Goal: Transaction & Acquisition: Purchase product/service

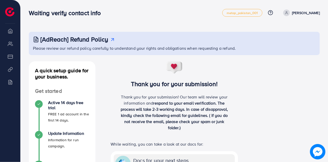
click at [184, 106] on span "respond to your email verification. The process will take 2-3 working days. In …" at bounding box center [174, 115] width 107 height 30
click at [12, 16] on img at bounding box center [9, 11] width 9 height 9
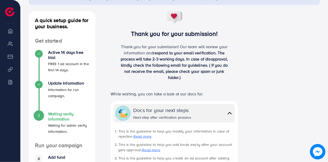
scroll to position [51, 0]
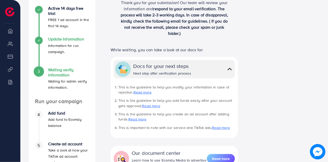
scroll to position [95, 0]
click at [70, 40] on h4 "Update Information" at bounding box center [68, 38] width 41 height 5
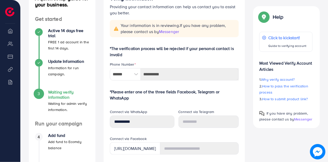
scroll to position [72, 0]
click at [168, 31] on span "Messenger" at bounding box center [169, 32] width 20 height 6
click at [171, 33] on span "Messenger" at bounding box center [169, 32] width 20 height 6
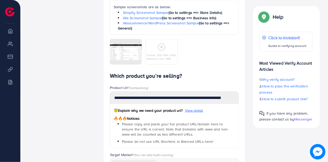
scroll to position [342, 0]
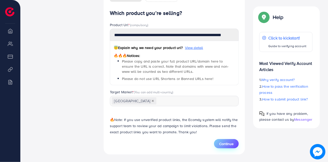
click at [227, 145] on span "Continue" at bounding box center [226, 144] width 14 height 5
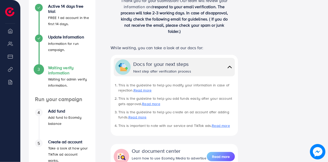
scroll to position [96, 0]
click at [228, 68] on img at bounding box center [229, 67] width 7 height 7
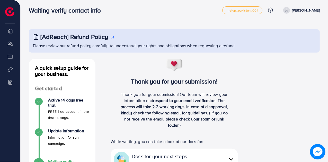
scroll to position [0, 0]
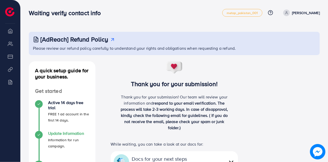
click at [71, 133] on h4 "Update Information" at bounding box center [68, 133] width 41 height 5
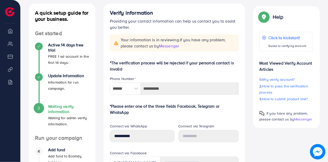
scroll to position [59, 0]
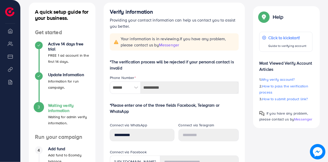
click at [65, 109] on h4 "Waiting verify information" at bounding box center [68, 108] width 41 height 10
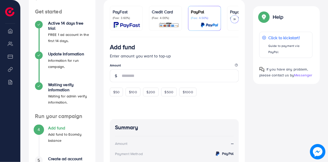
scroll to position [84, 0]
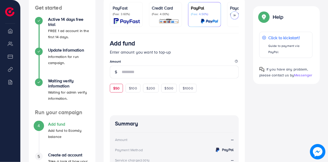
click at [117, 89] on span "$50" at bounding box center [116, 88] width 6 height 5
type input "**"
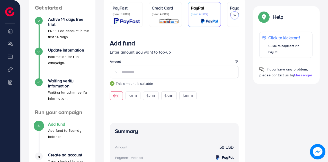
click at [233, 12] on div at bounding box center [234, 15] width 8 height 8
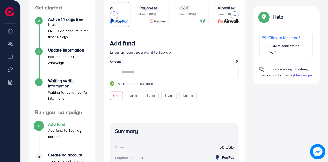
scroll to position [0, 99]
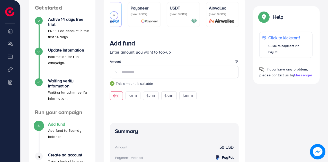
click at [112, 12] on div at bounding box center [114, 15] width 8 height 8
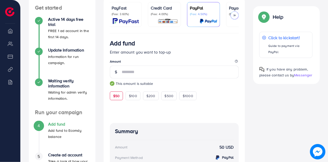
scroll to position [0, 0]
click at [125, 11] on p "PayFast" at bounding box center [126, 8] width 27 height 6
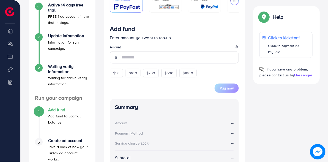
scroll to position [99, 0]
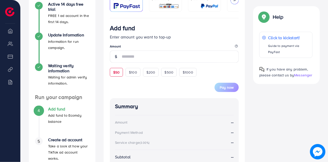
click at [119, 74] on span "$50" at bounding box center [116, 72] width 6 height 5
type input "**"
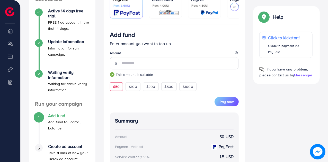
scroll to position [91, 0]
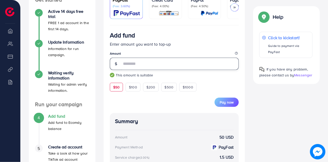
click at [144, 67] on input "**" at bounding box center [180, 64] width 117 height 12
click at [173, 45] on p "Enter amount you want to top-up" at bounding box center [174, 44] width 129 height 6
click at [168, 45] on p "Enter amount you want to top-up" at bounding box center [174, 44] width 129 height 6
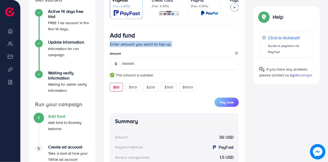
click at [168, 45] on p "Enter amount you want to top-up" at bounding box center [174, 44] width 129 height 6
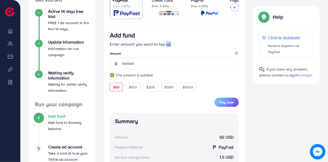
click at [168, 45] on p "Enter amount you want to top-up" at bounding box center [174, 44] width 129 height 6
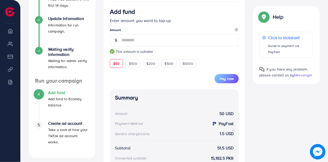
scroll to position [115, 0]
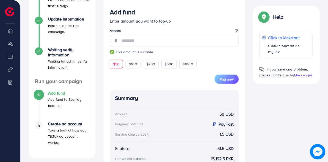
click at [189, 25] on form "Add fund Enter amount you want to top-up Amount ** This amount is suitable $50 …" at bounding box center [174, 46] width 129 height 76
